Goal: Task Accomplishment & Management: Complete application form

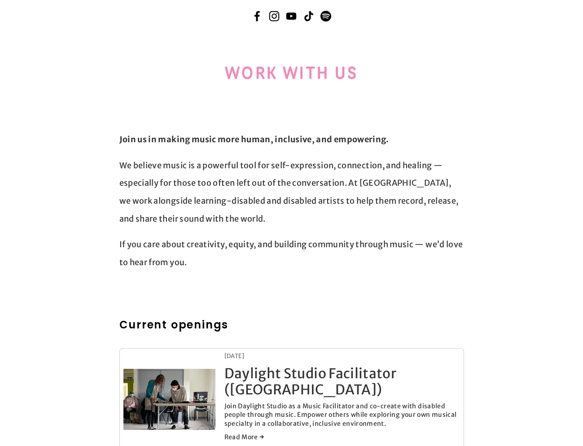
scroll to position [4, 0]
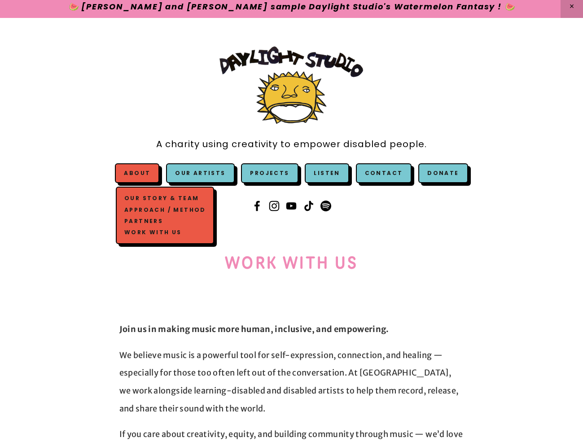
click at [143, 176] on link "About" at bounding box center [137, 173] width 26 height 8
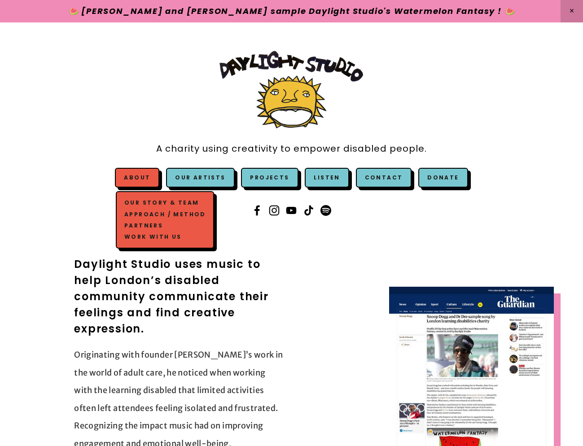
click at [170, 241] on link "Work with us" at bounding box center [165, 236] width 86 height 11
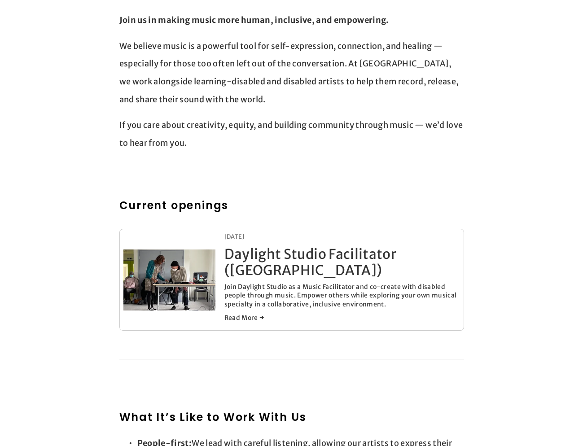
scroll to position [314, 0]
click at [258, 313] on link "Read More →" at bounding box center [342, 317] width 236 height 9
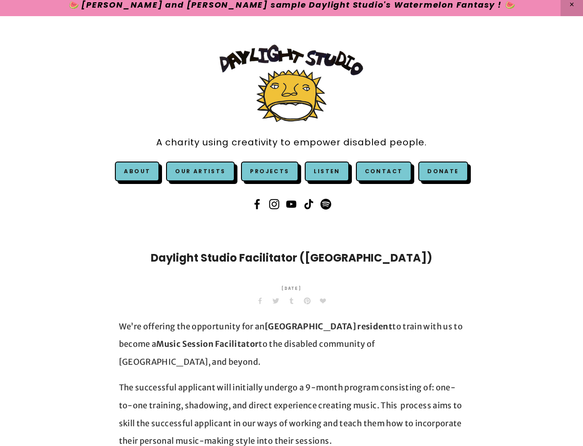
scroll to position [180, 0]
